Goal: Feedback & Contribution: Leave review/rating

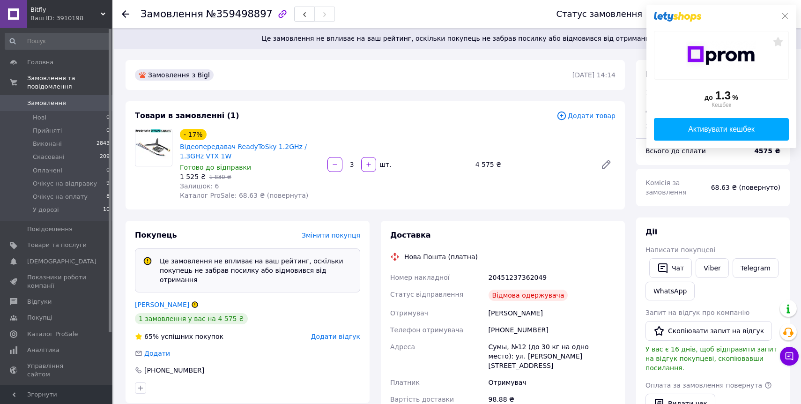
click at [783, 15] on icon at bounding box center [785, 16] width 6 height 6
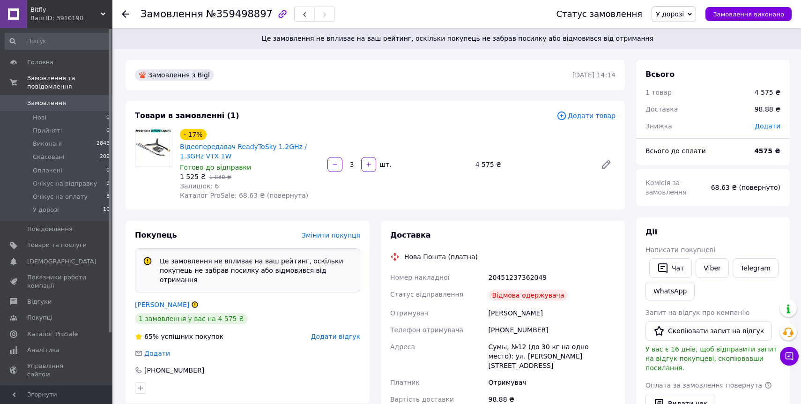
click at [669, 11] on span "У дорозі" at bounding box center [670, 13] width 28 height 7
click at [697, 58] on li "Скасовано" at bounding box center [689, 61] width 74 height 14
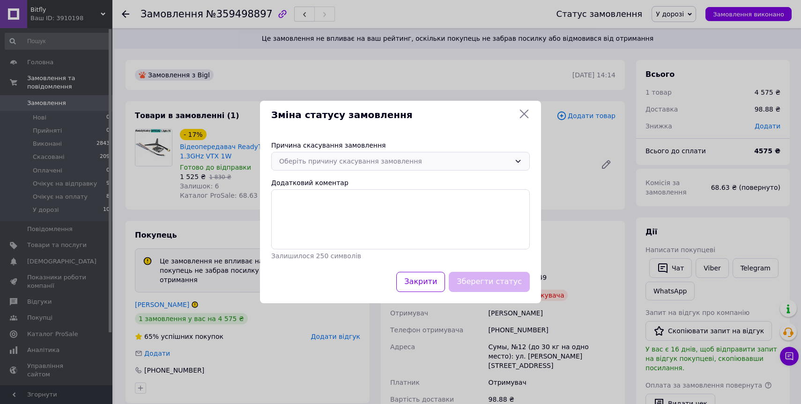
click at [457, 162] on div "Оберіть причину скасування замовлення" at bounding box center [394, 161] width 231 height 10
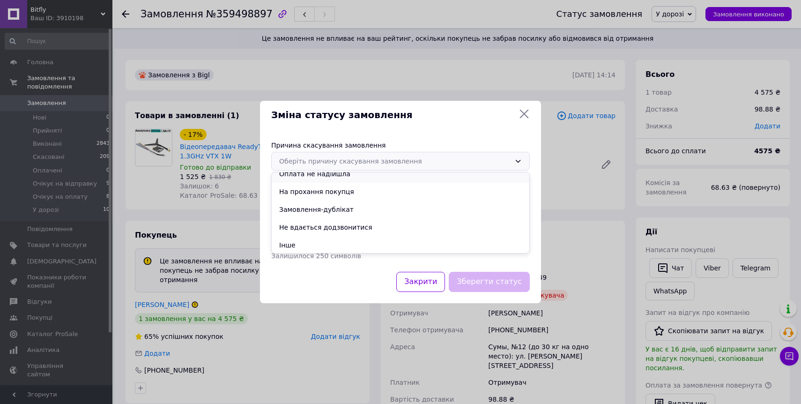
scroll to position [44, 0]
click at [370, 239] on li "Інше" at bounding box center [401, 244] width 258 height 18
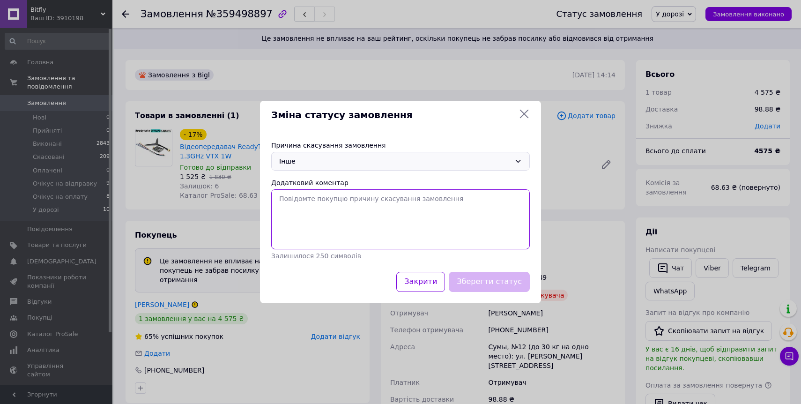
click at [334, 217] on textarea "Додатковий коментар" at bounding box center [400, 219] width 258 height 60
type textarea "не забрав посилку"
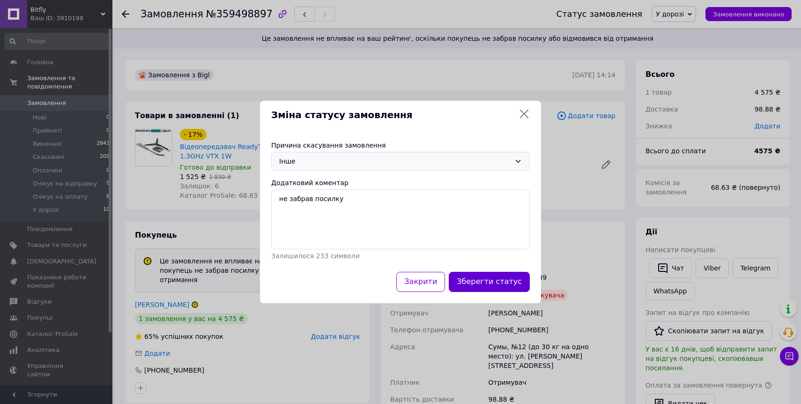
click at [479, 285] on button "Зберегти статус" at bounding box center [489, 282] width 81 height 20
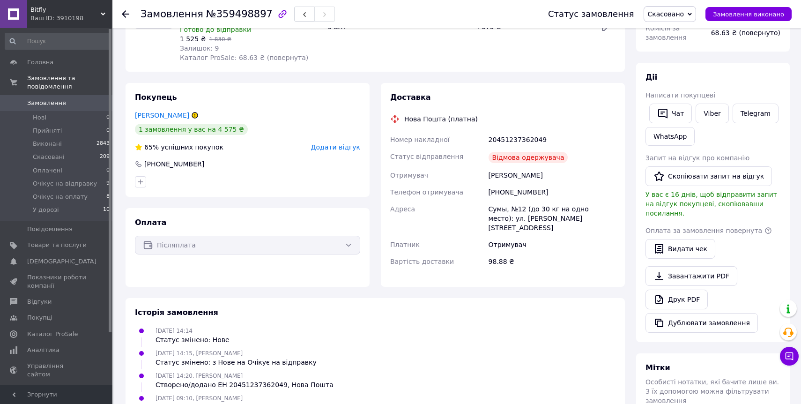
scroll to position [0, 0]
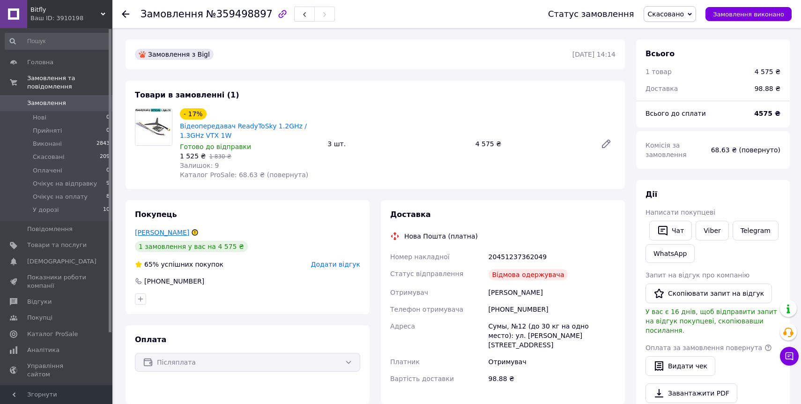
click at [167, 230] on link "[PERSON_NAME]" at bounding box center [162, 231] width 54 height 7
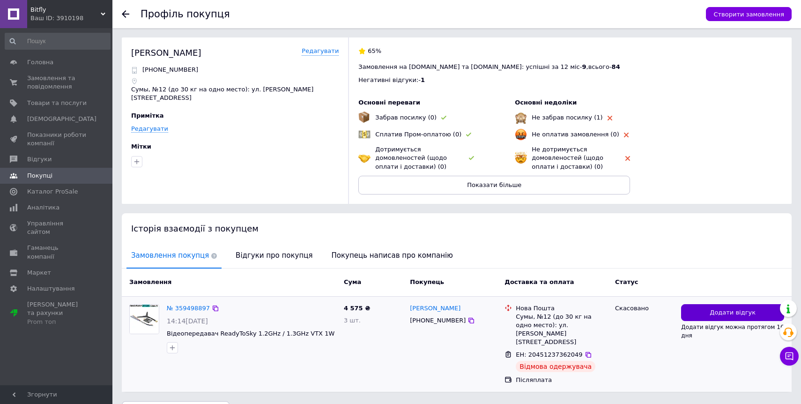
click at [731, 316] on span "Додати відгук" at bounding box center [732, 312] width 46 height 9
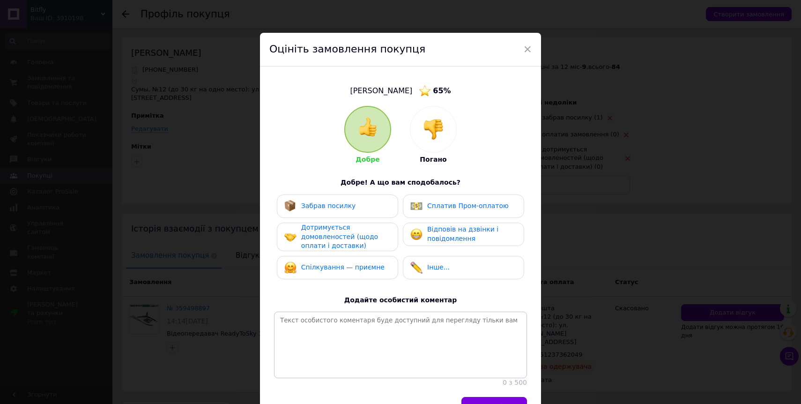
click at [435, 144] on div at bounding box center [433, 129] width 46 height 46
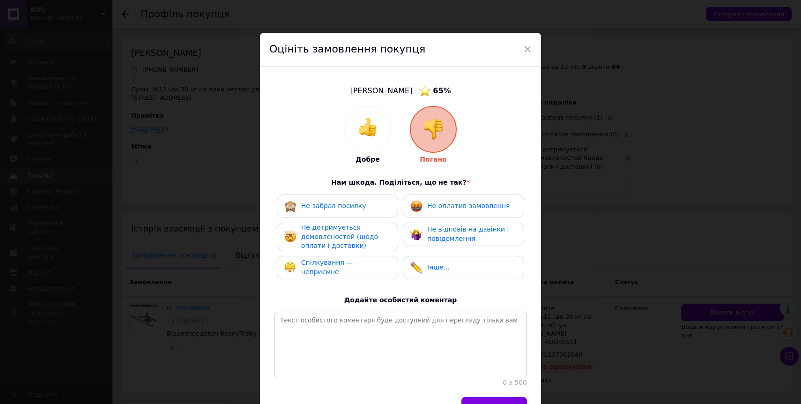
click at [347, 203] on span "Не забрав посилку" at bounding box center [333, 205] width 65 height 7
click at [471, 204] on span "Не оплатив замовлення" at bounding box center [468, 205] width 82 height 7
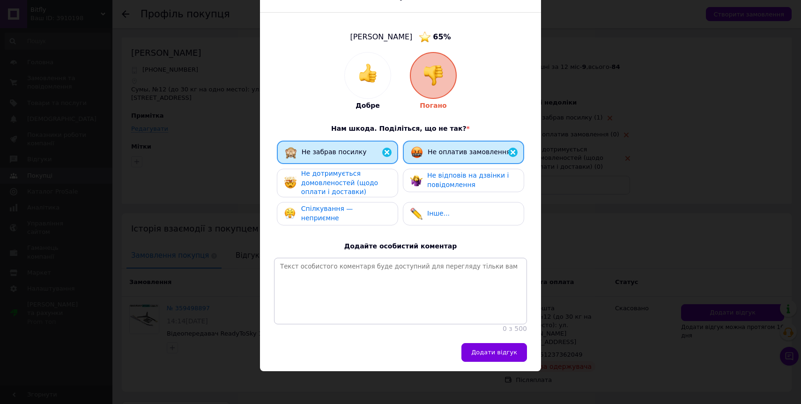
scroll to position [58, 0]
click at [487, 357] on button "Додати відгук" at bounding box center [494, 352] width 66 height 19
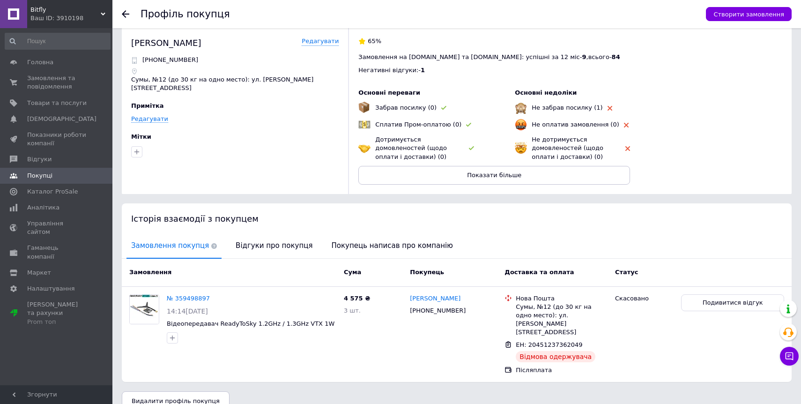
scroll to position [17, 0]
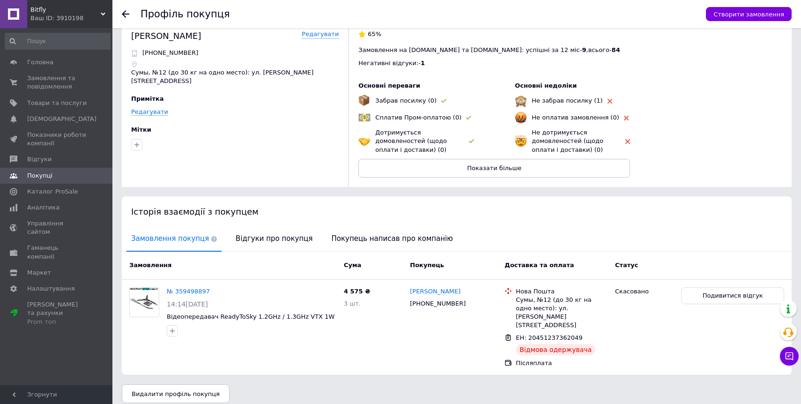
click at [122, 10] on icon at bounding box center [125, 13] width 7 height 7
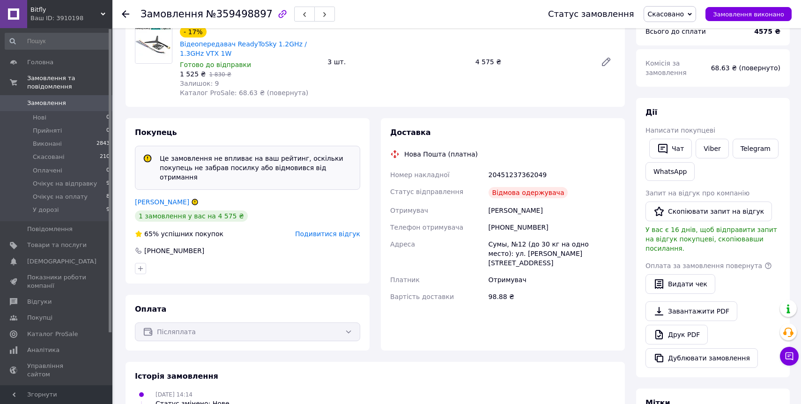
scroll to position [79, 0]
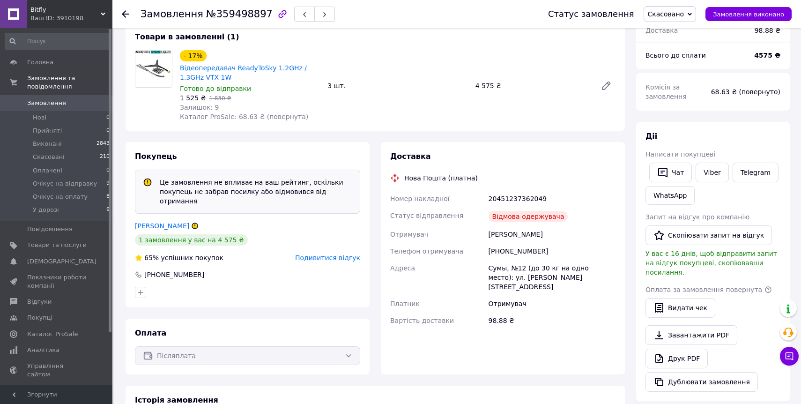
click at [130, 8] on div at bounding box center [131, 14] width 19 height 28
click at [126, 12] on icon at bounding box center [125, 13] width 7 height 7
click at [50, 141] on span "Виконані" at bounding box center [47, 144] width 29 height 8
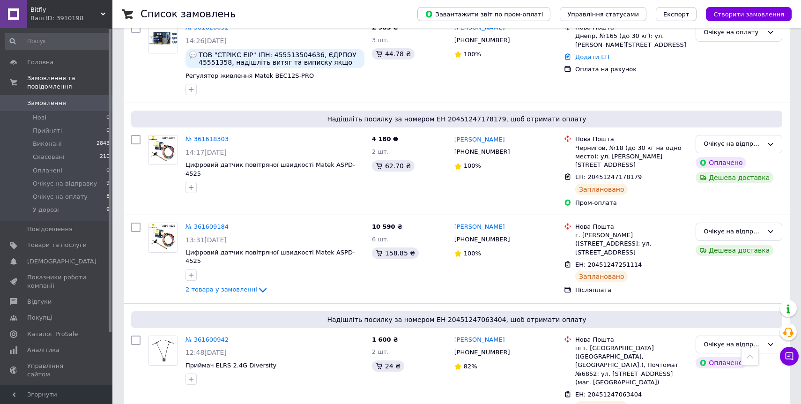
scroll to position [346, 0]
